Goal: Task Accomplishment & Management: Use online tool/utility

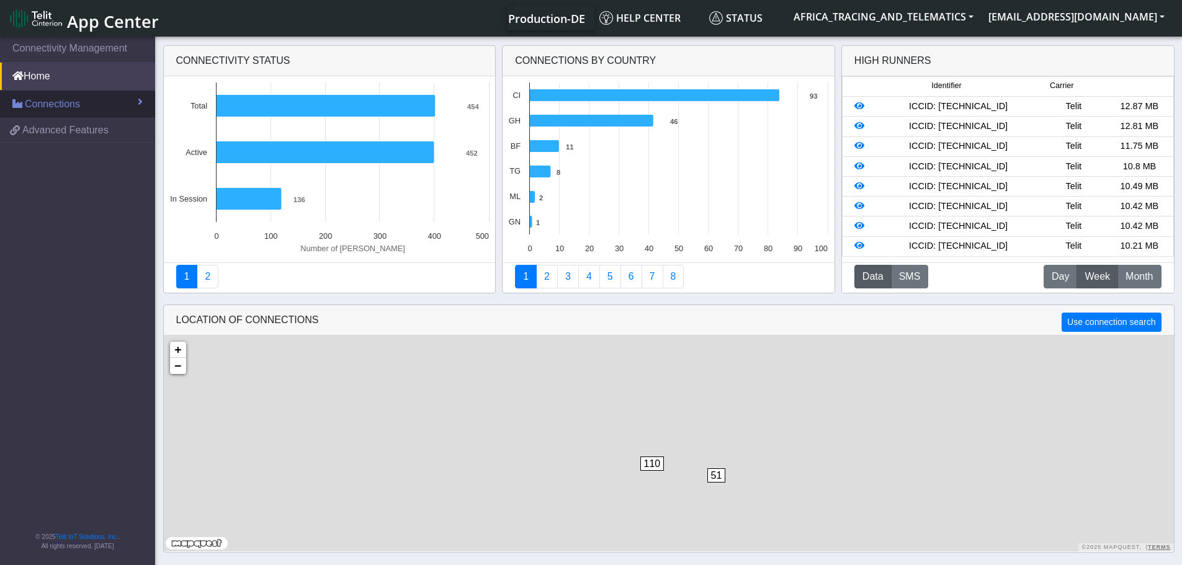
click at [53, 106] on span "Connections" at bounding box center [52, 104] width 55 height 15
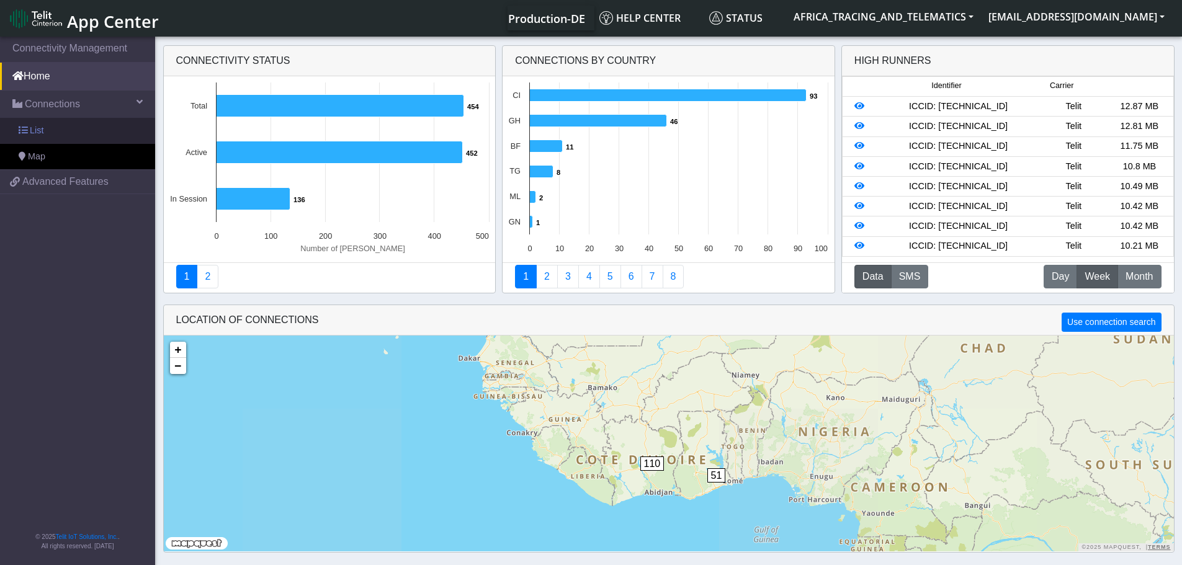
click at [53, 133] on link "List" at bounding box center [77, 131] width 155 height 26
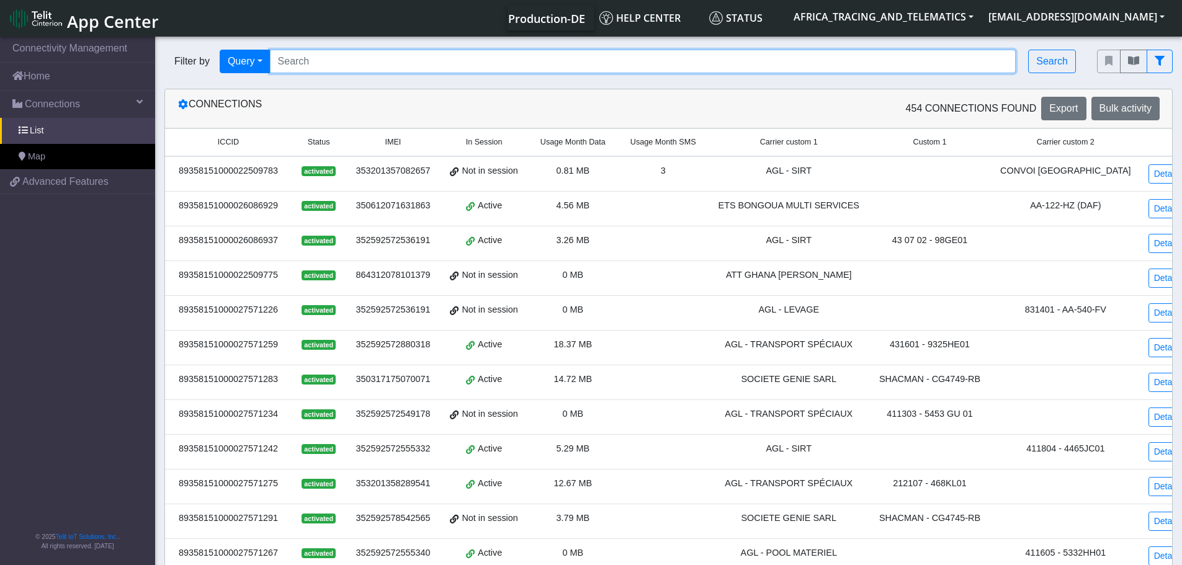
click at [336, 57] on input "Search..." at bounding box center [643, 62] width 746 height 24
paste input "89358151000030520525"
type input "89358151000030520525"
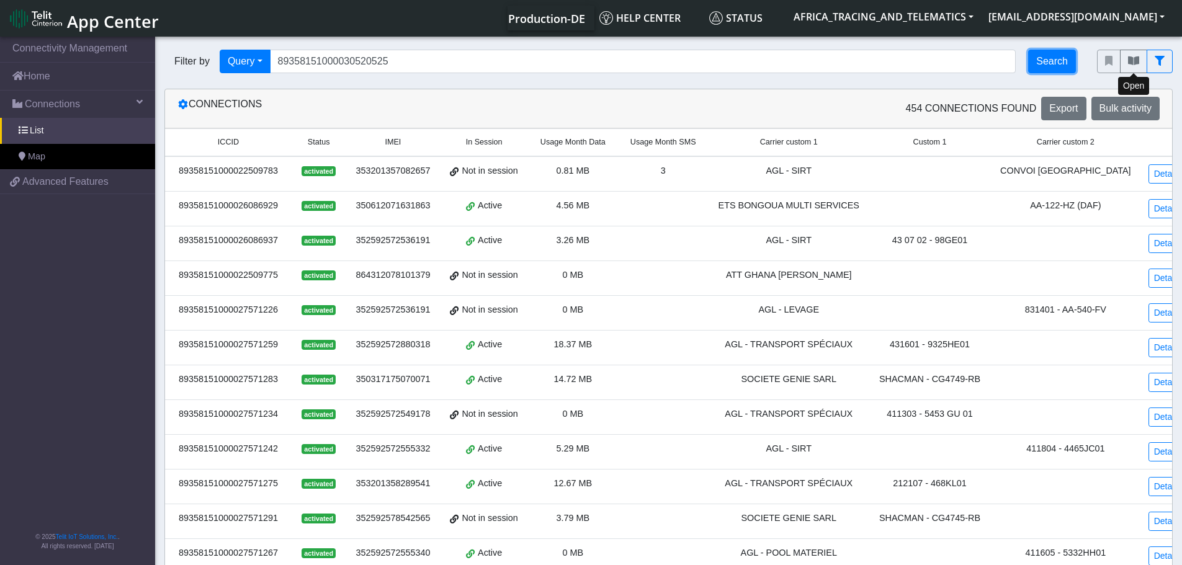
click at [1064, 61] on button "Search" at bounding box center [1052, 62] width 48 height 24
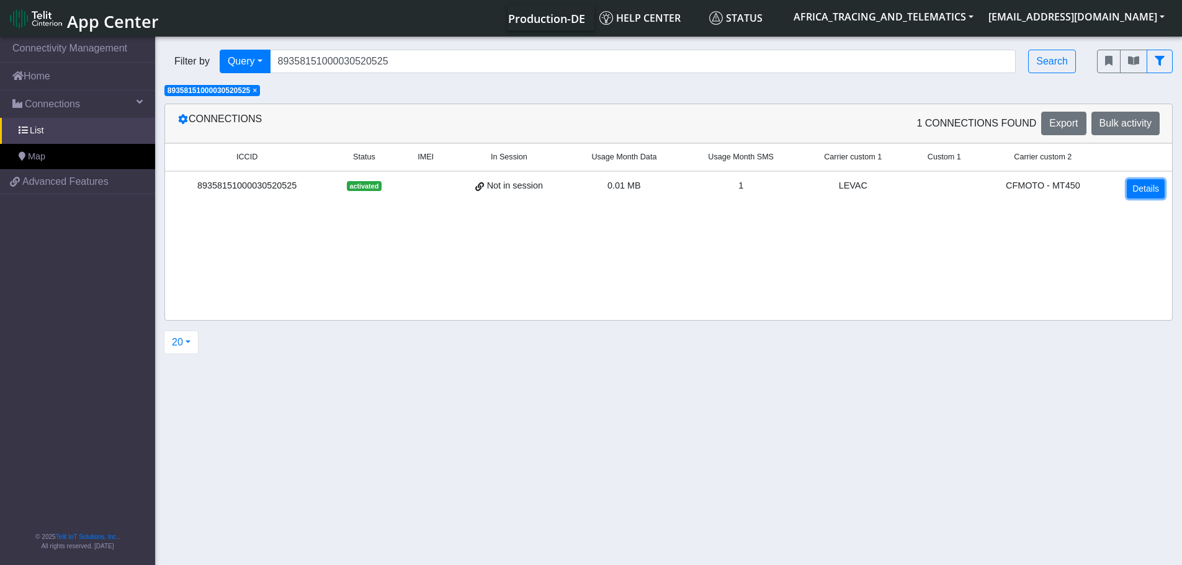
click at [1136, 182] on link "Details" at bounding box center [1146, 188] width 38 height 19
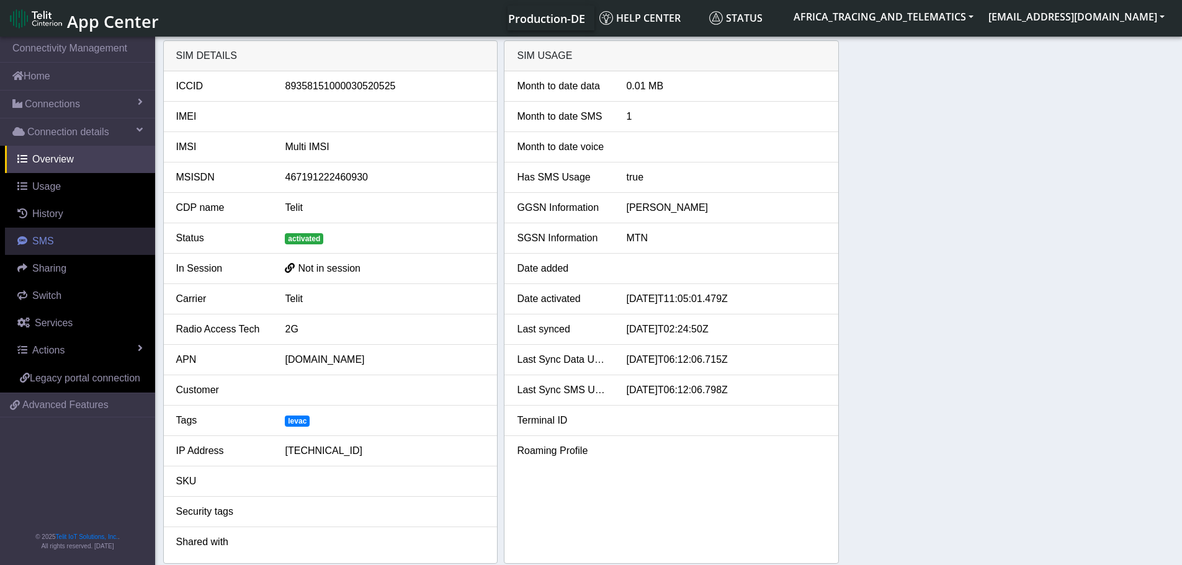
click at [55, 234] on link "SMS" at bounding box center [80, 241] width 150 height 27
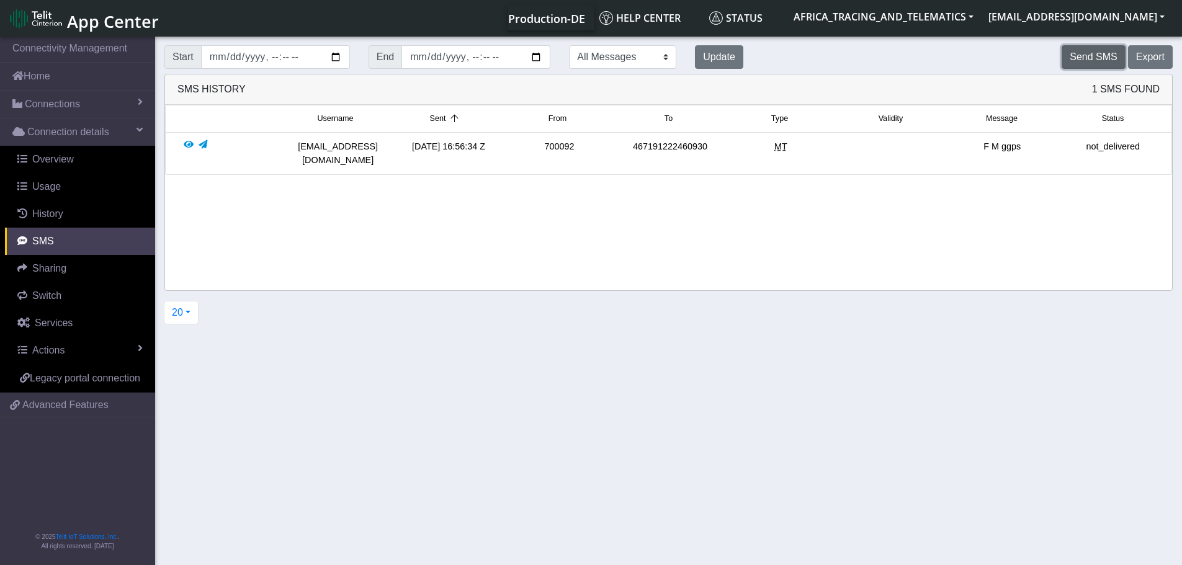
click at [1085, 56] on button "Send SMS" at bounding box center [1093, 57] width 63 height 24
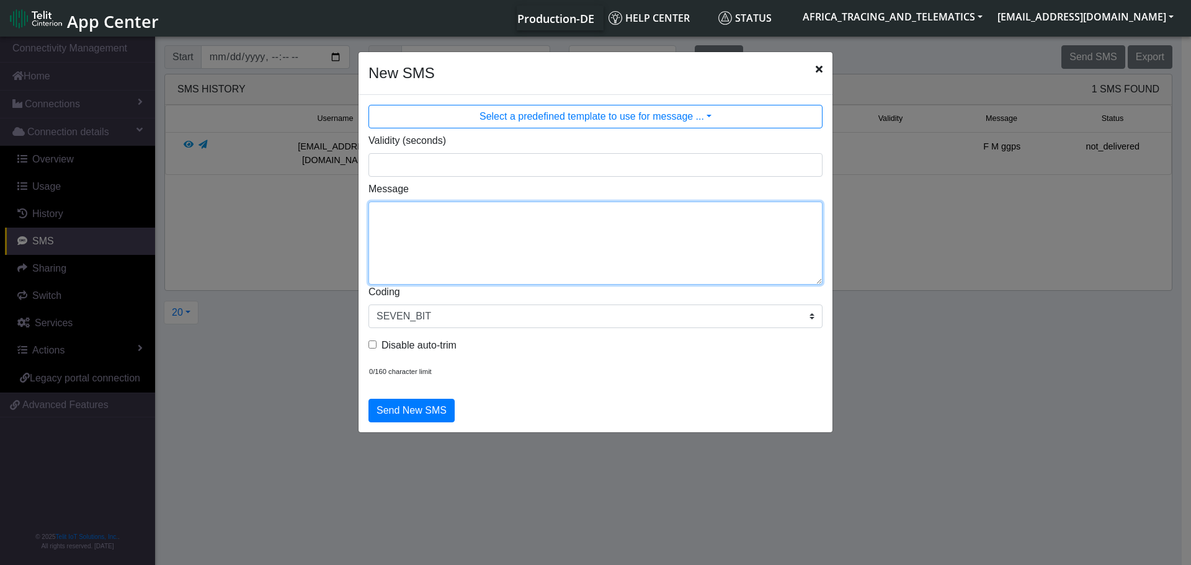
click at [595, 227] on textarea "Message" at bounding box center [596, 243] width 454 height 83
type textarea "F M ggps"
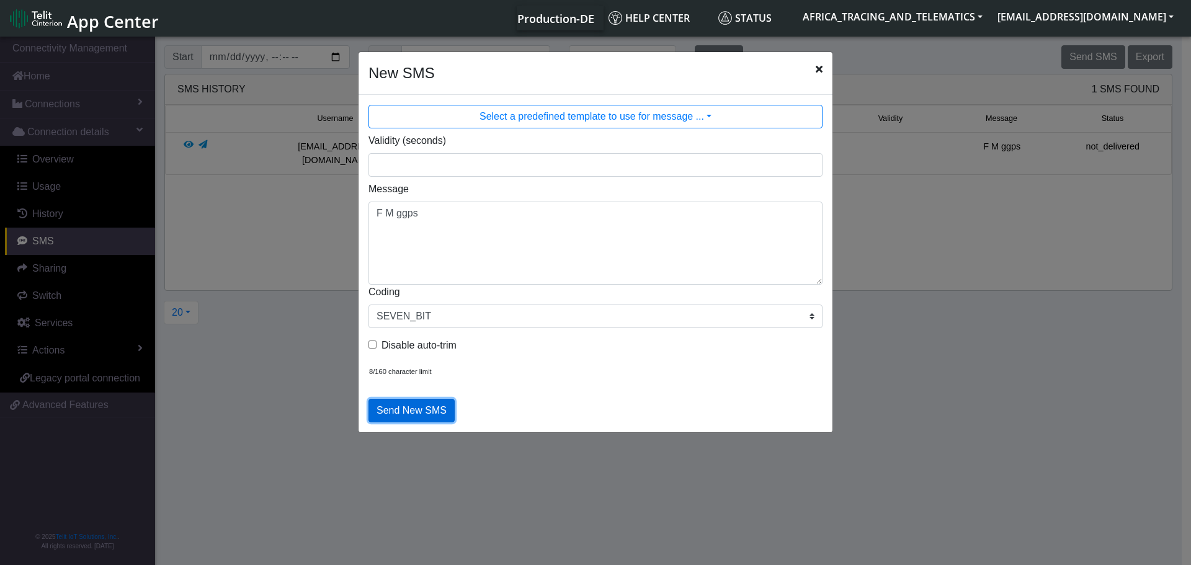
click at [418, 410] on button "Send New SMS" at bounding box center [412, 411] width 86 height 24
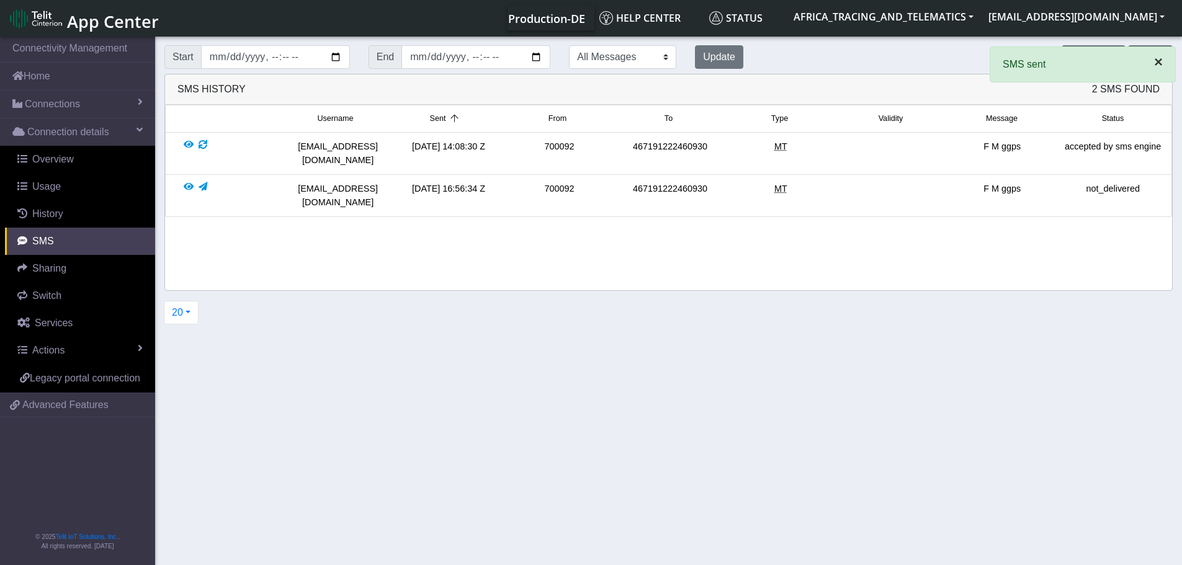
click at [1155, 66] on span "×" at bounding box center [1158, 61] width 9 height 17
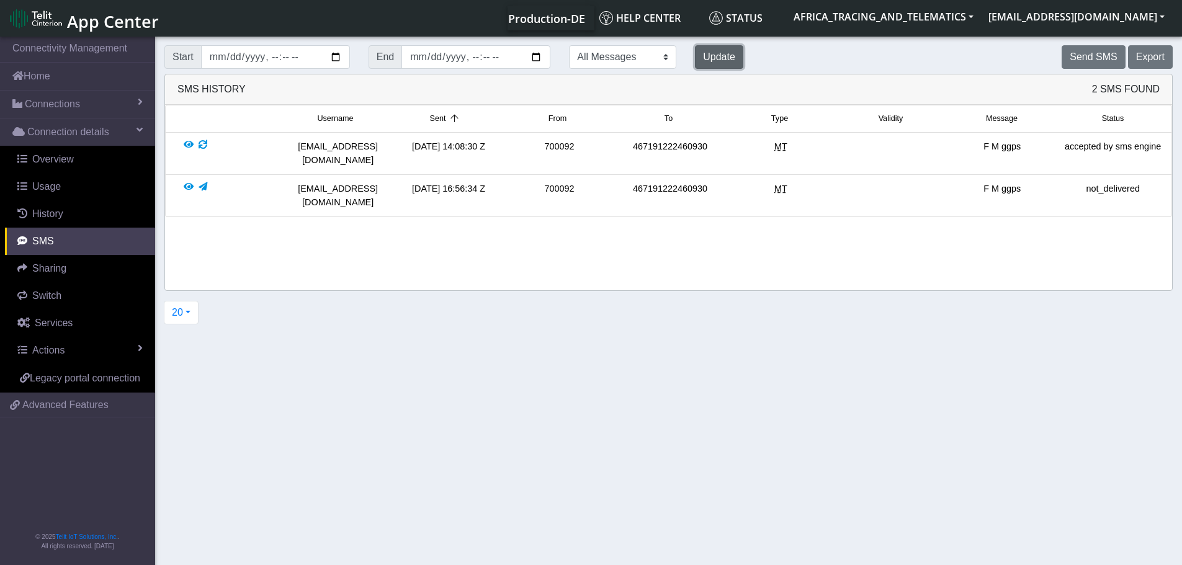
click at [695, 56] on button "Update" at bounding box center [719, 57] width 48 height 24
click at [695, 50] on button "Update" at bounding box center [719, 57] width 48 height 24
click at [695, 52] on button "Update" at bounding box center [719, 57] width 48 height 24
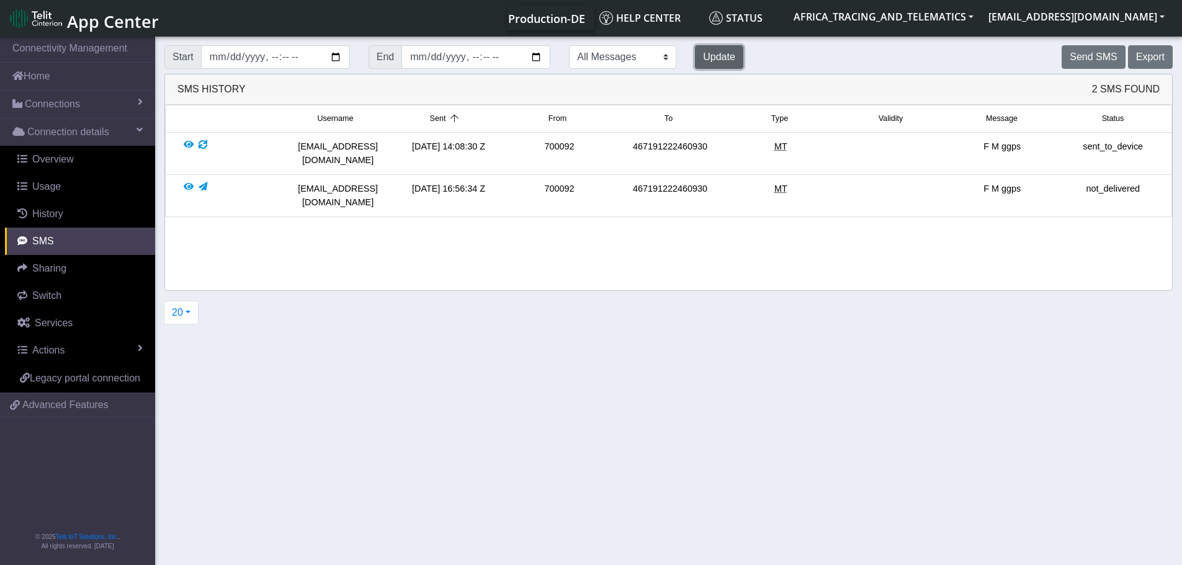
click at [696, 55] on button "Update" at bounding box center [719, 57] width 48 height 24
click at [695, 64] on button "Update" at bounding box center [719, 57] width 48 height 24
click at [695, 63] on button "Update" at bounding box center [719, 57] width 48 height 24
click at [695, 48] on button "Update" at bounding box center [719, 57] width 48 height 24
click at [695, 53] on button "Update" at bounding box center [719, 57] width 48 height 24
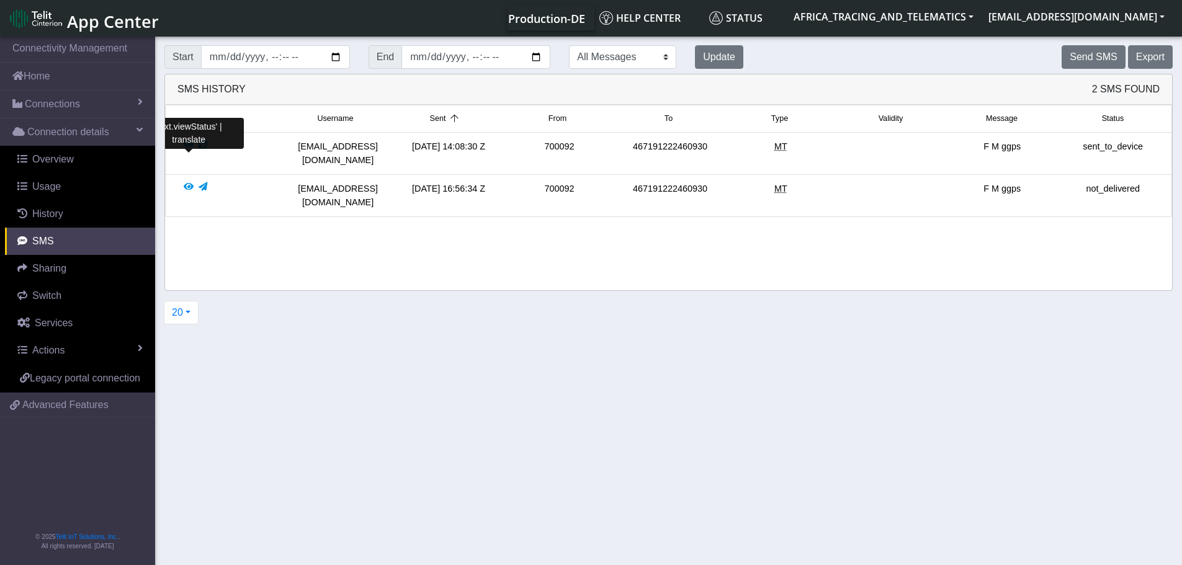
click at [191, 143] on div at bounding box center [189, 153] width 10 height 27
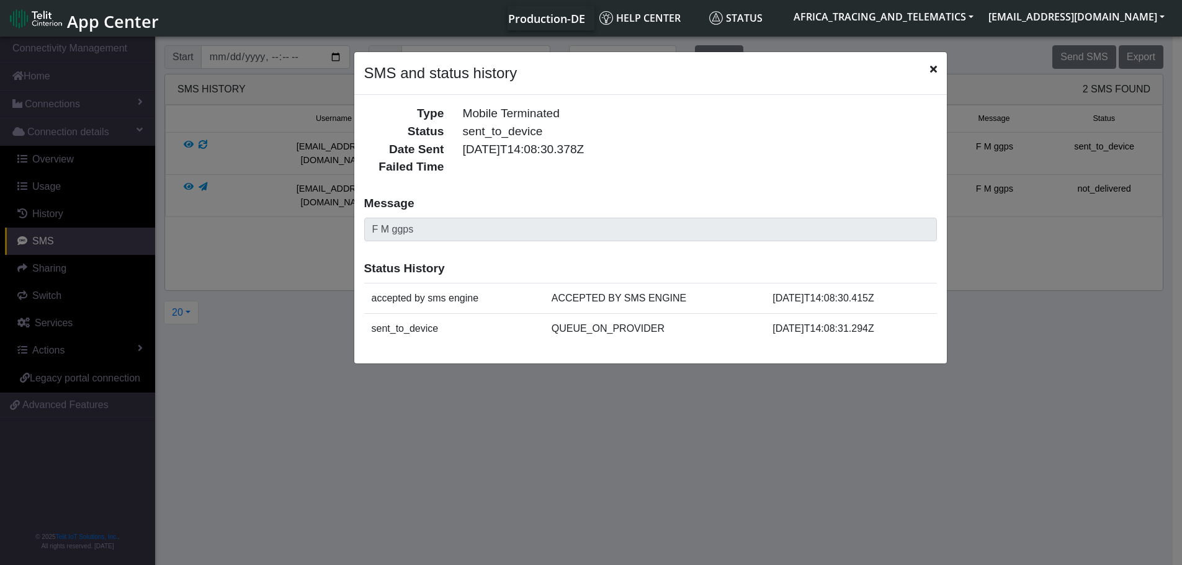
scroll to position [4, 0]
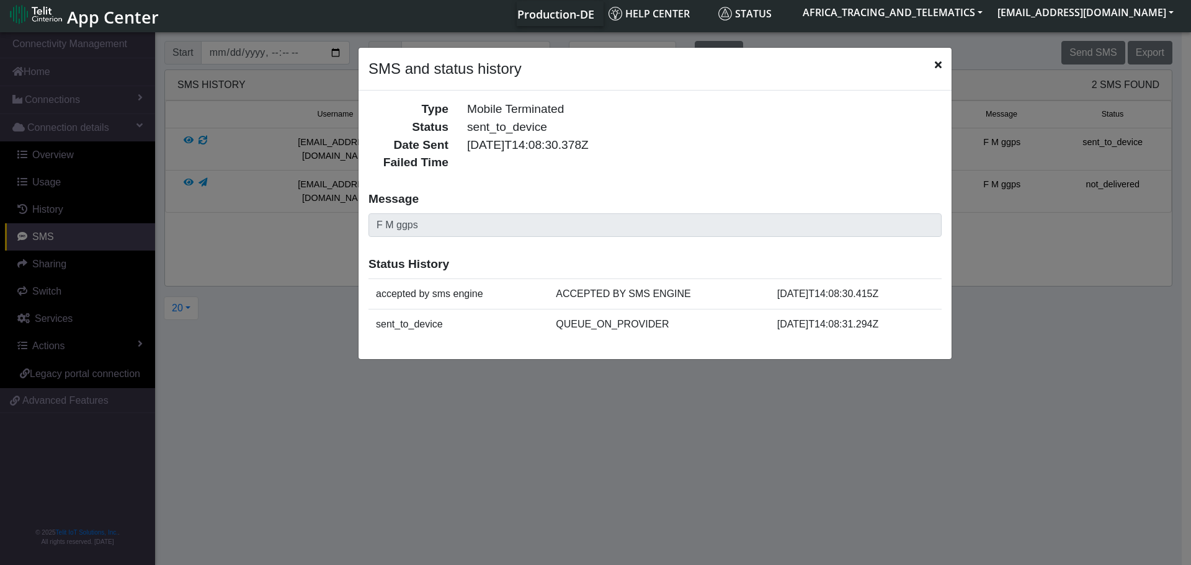
click at [938, 63] on icon "Close" at bounding box center [938, 65] width 7 height 10
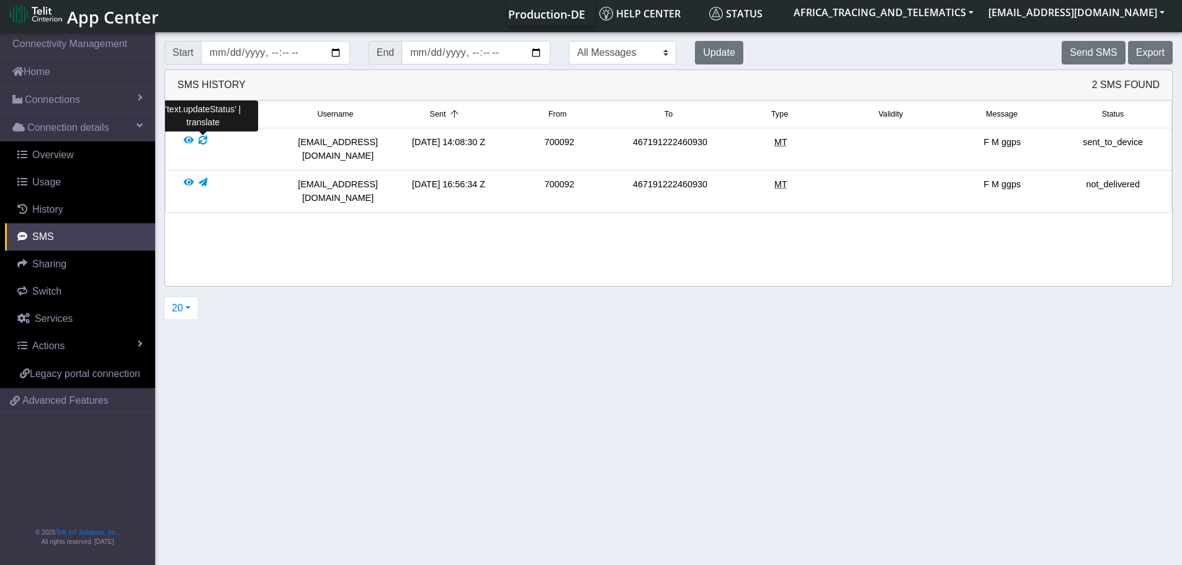
click at [201, 138] on div at bounding box center [203, 149] width 9 height 27
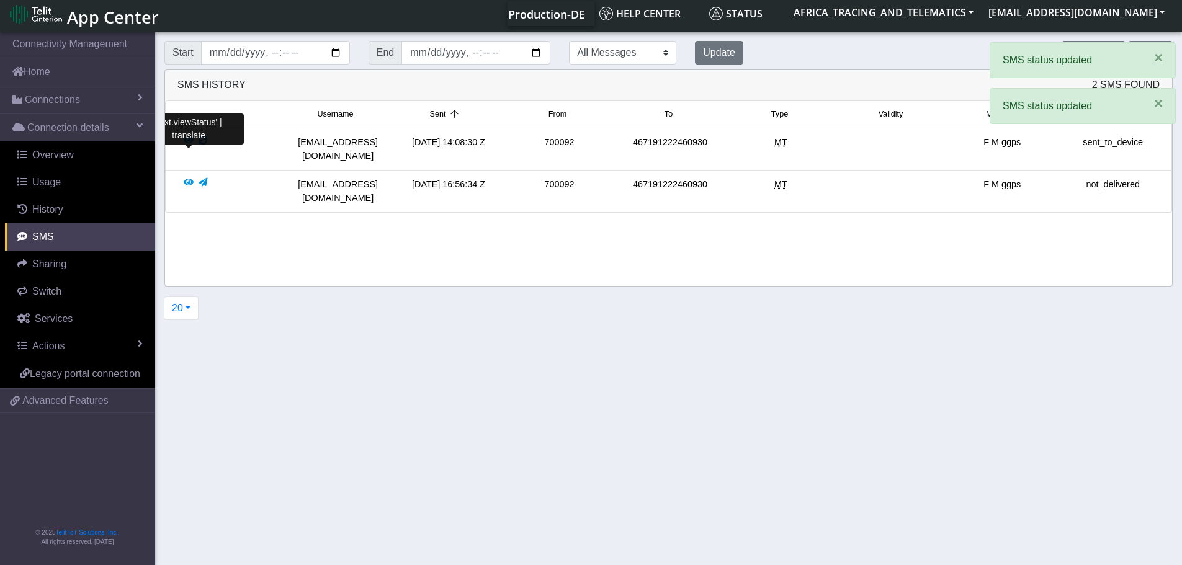
click at [187, 141] on div at bounding box center [189, 149] width 10 height 27
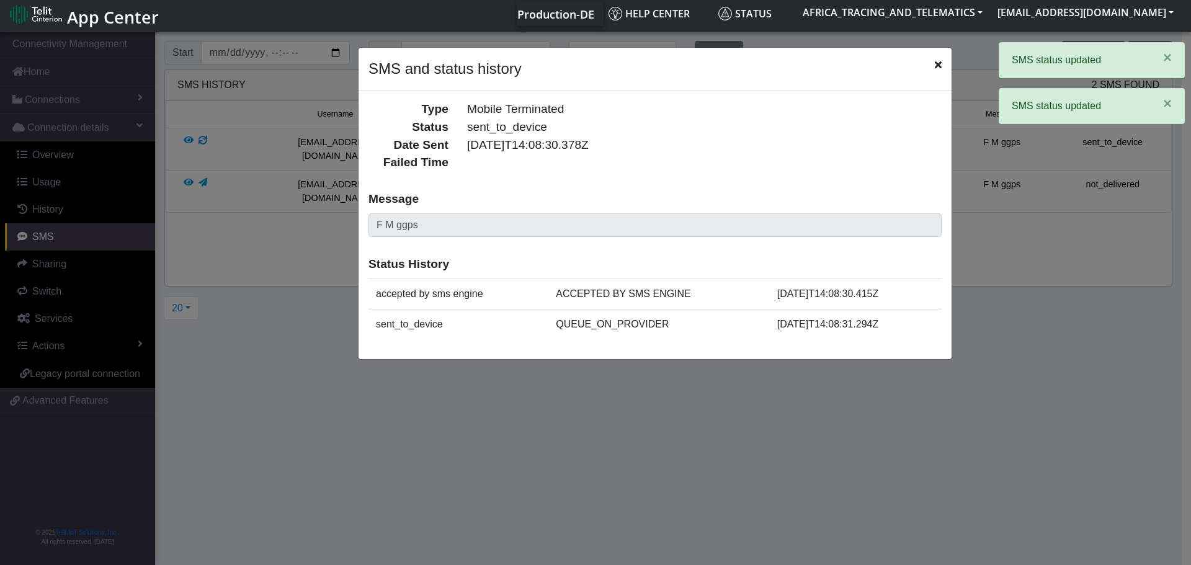
drag, startPoint x: 943, startPoint y: 67, endPoint x: 953, endPoint y: 68, distance: 10.6
click at [942, 67] on div "SMS and status history" at bounding box center [655, 69] width 593 height 43
click at [1171, 60] on span "×" at bounding box center [1167, 57] width 9 height 17
click at [1162, 102] on ngb-modal-window "SMS and status history Type Mobile Terminated Status sent_to_device Date Sent […" at bounding box center [595, 298] width 1191 height 536
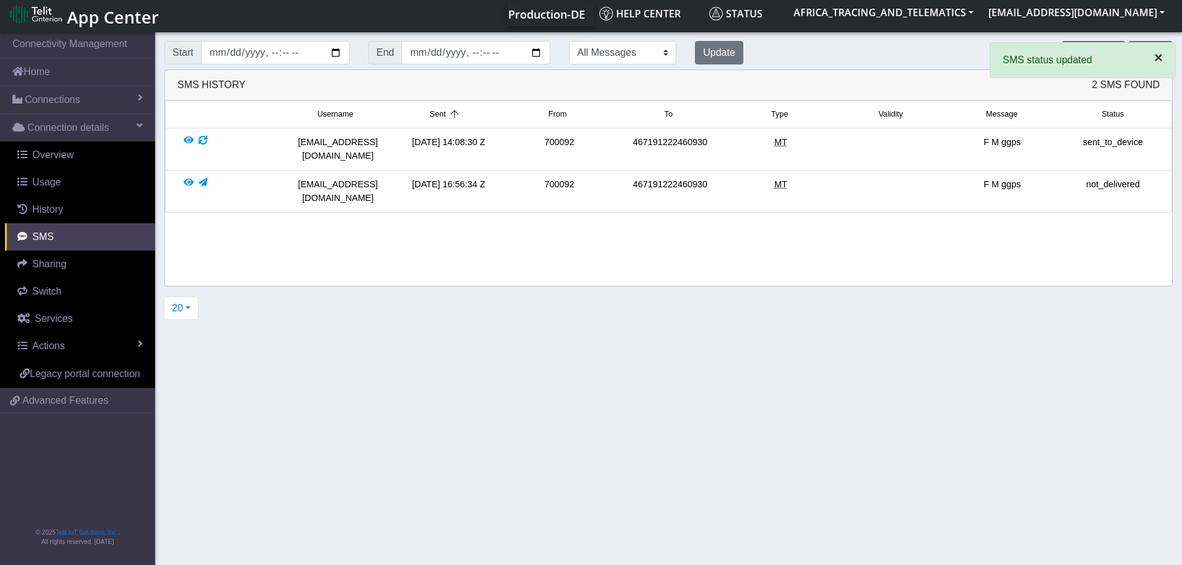
click at [1155, 58] on span "×" at bounding box center [1158, 57] width 9 height 17
click at [686, 52] on div "Update" at bounding box center [719, 53] width 67 height 24
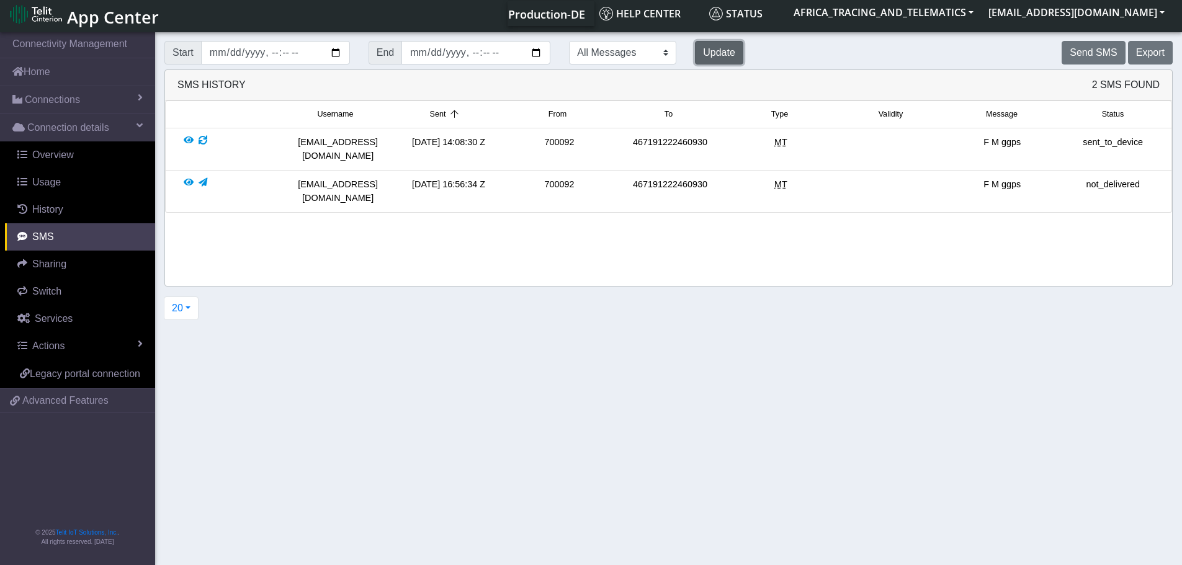
click at [695, 50] on button "Update" at bounding box center [719, 53] width 48 height 24
click at [695, 49] on button "Update" at bounding box center [719, 53] width 48 height 24
click at [1084, 54] on button "Send SMS" at bounding box center [1093, 53] width 63 height 24
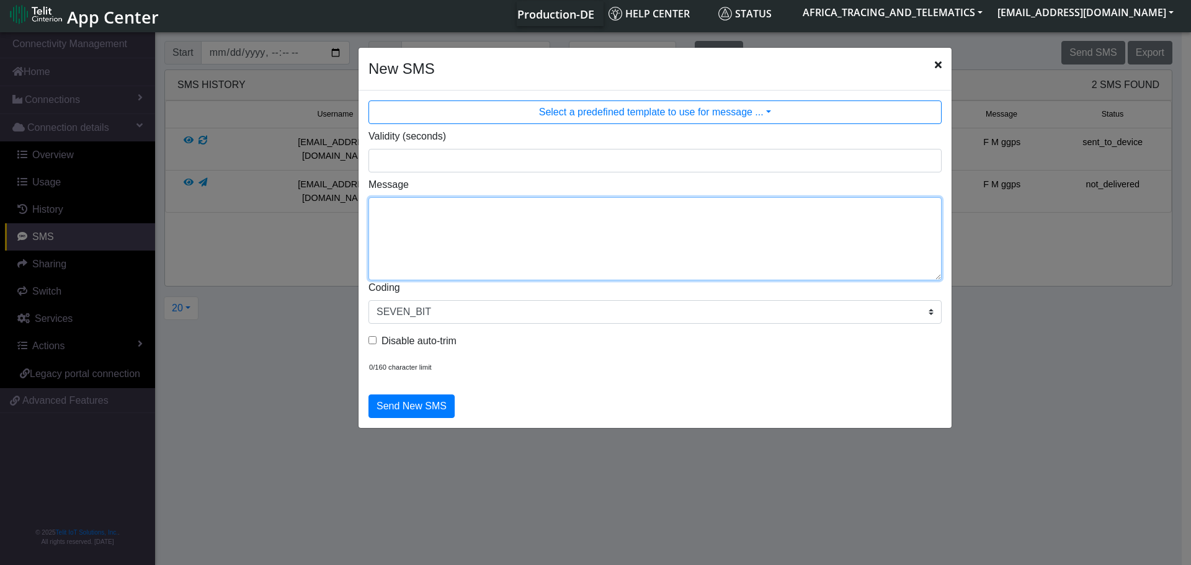
click at [618, 230] on textarea "Message" at bounding box center [655, 238] width 573 height 83
type textarea "F M cpureset"
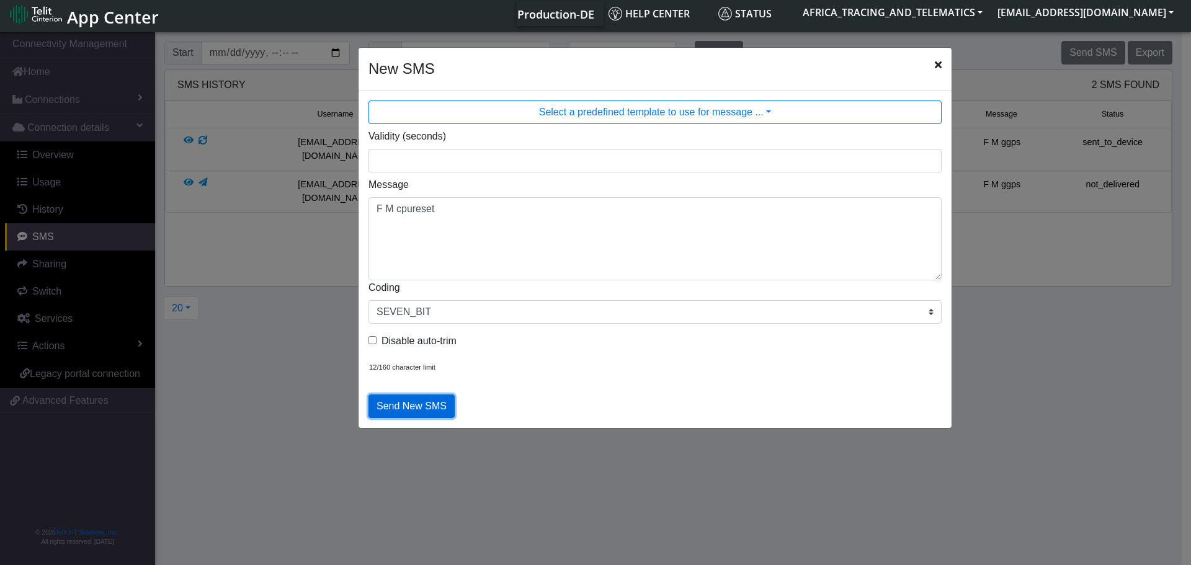
click at [414, 406] on button "Send New SMS" at bounding box center [412, 407] width 86 height 24
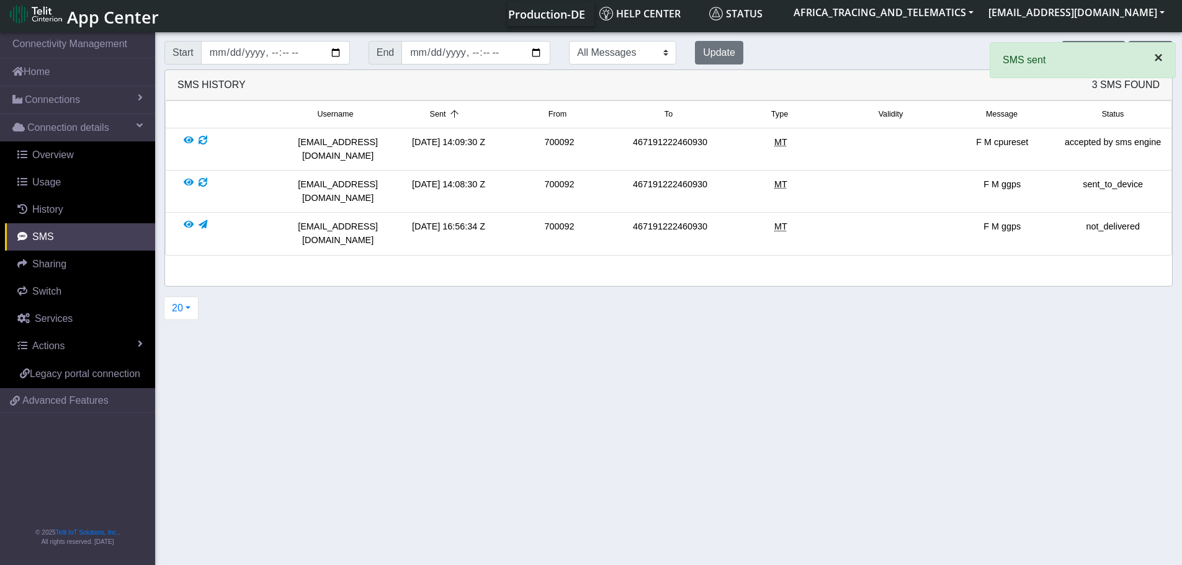
click at [1158, 55] on span "×" at bounding box center [1158, 57] width 9 height 17
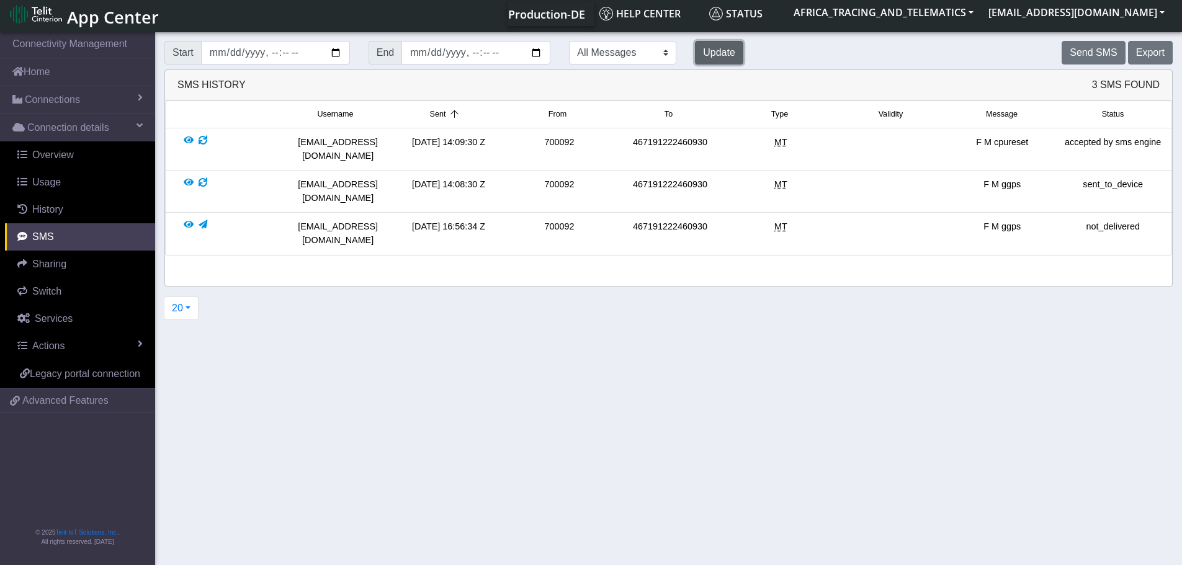
click at [695, 50] on button "Update" at bounding box center [719, 53] width 48 height 24
click at [695, 52] on button "Update" at bounding box center [719, 53] width 48 height 24
